Goal: Navigation & Orientation: Find specific page/section

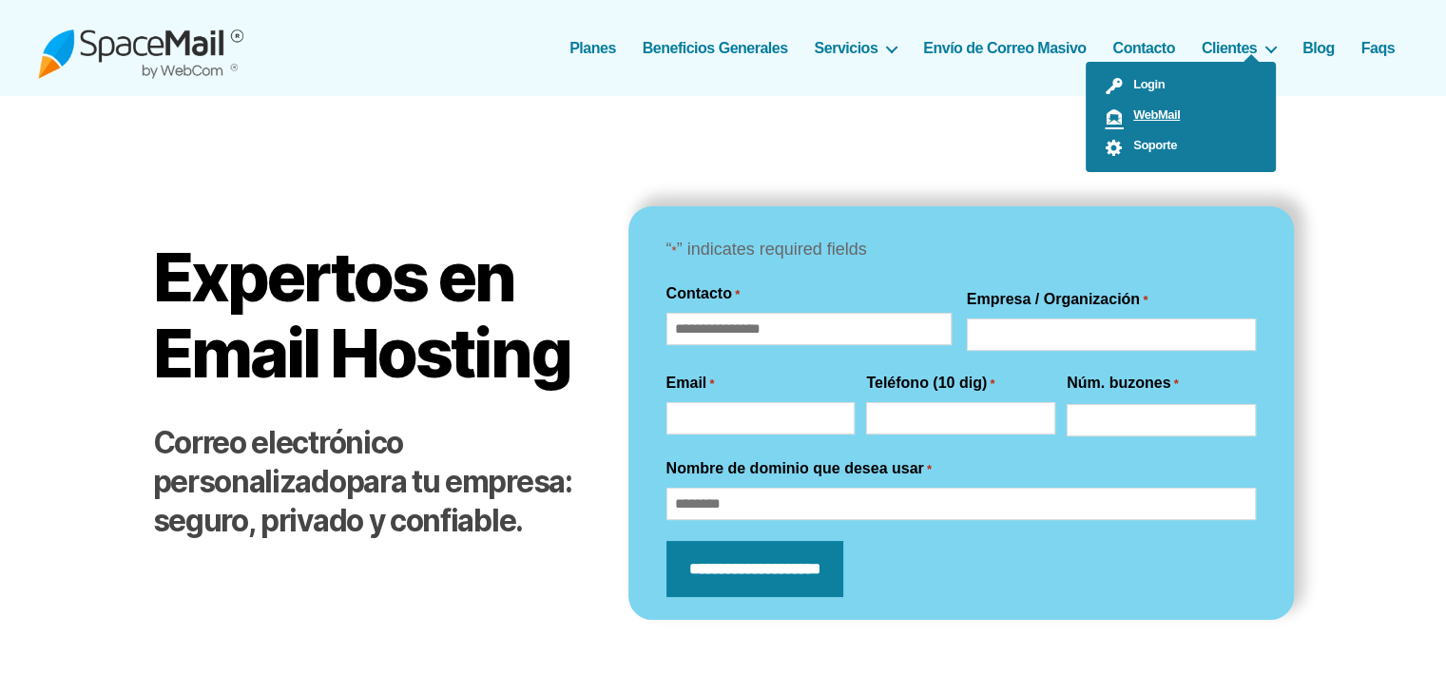
click at [1171, 114] on span "WebMail" at bounding box center [1152, 114] width 56 height 14
click at [1185, 106] on link "WebMail" at bounding box center [1181, 117] width 190 height 30
click at [1165, 94] on link "Login" at bounding box center [1181, 86] width 190 height 30
click at [1171, 118] on span "WebMail" at bounding box center [1152, 114] width 56 height 14
